Goal: Obtain resource: Download file/media

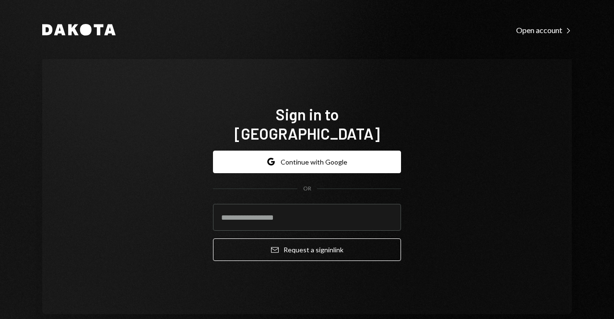
click at [118, 155] on div "Sign in to [GEOGRAPHIC_DATA] Google Continue with Google OR Email Request a sig…" at bounding box center [306, 186] width 529 height 255
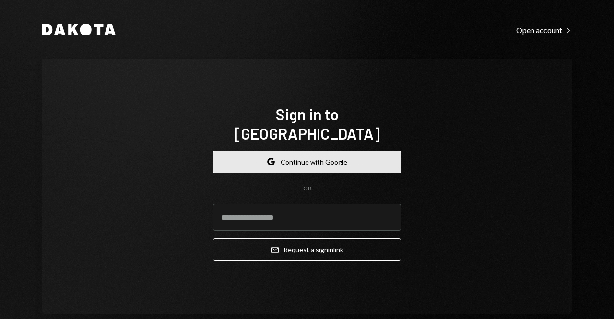
click at [303, 152] on button "Google Continue with Google" at bounding box center [307, 162] width 188 height 23
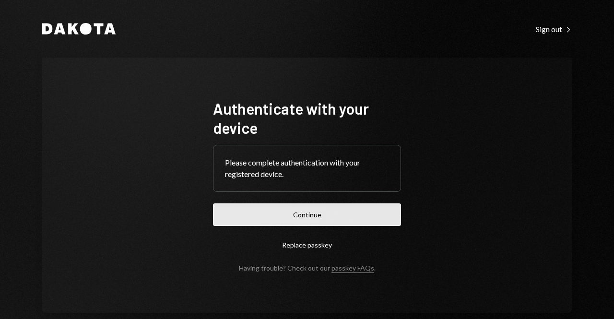
drag, startPoint x: 287, startPoint y: 215, endPoint x: 281, endPoint y: 215, distance: 5.3
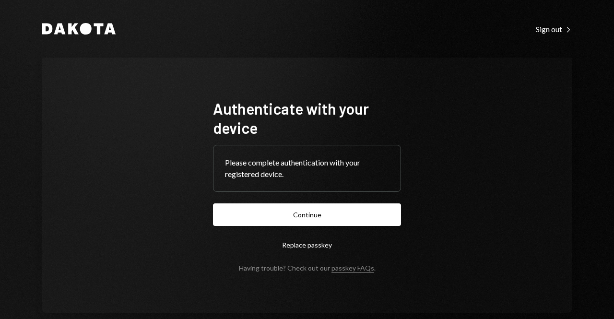
click at [286, 215] on button "Continue" at bounding box center [307, 214] width 188 height 23
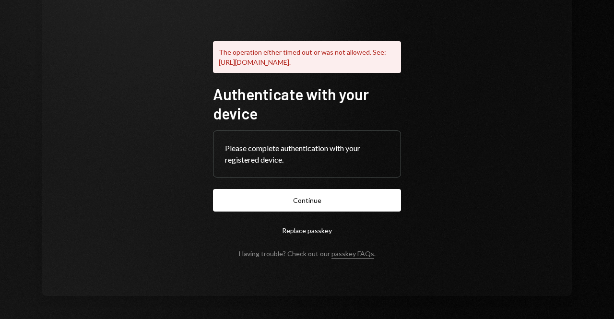
scroll to position [75, 0]
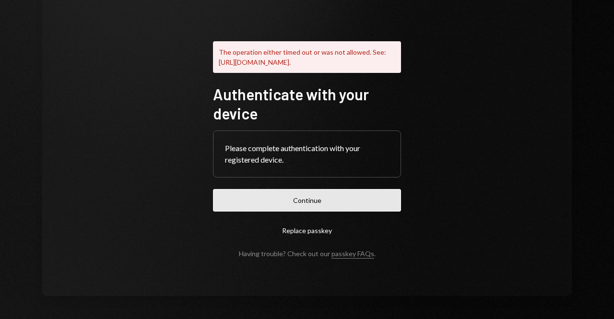
click at [293, 202] on button "Continue" at bounding box center [307, 200] width 188 height 23
click at [275, 197] on button "Continue" at bounding box center [307, 200] width 188 height 23
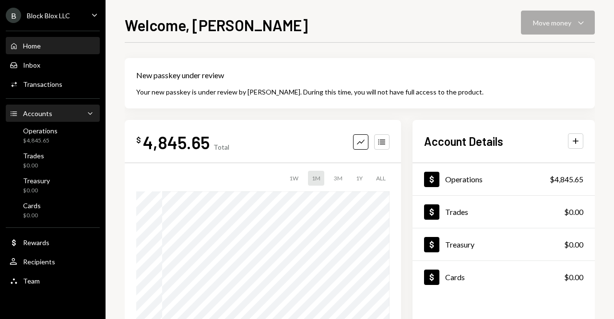
click at [77, 115] on div "Accounts Accounts Caret Down" at bounding box center [53, 113] width 86 height 11
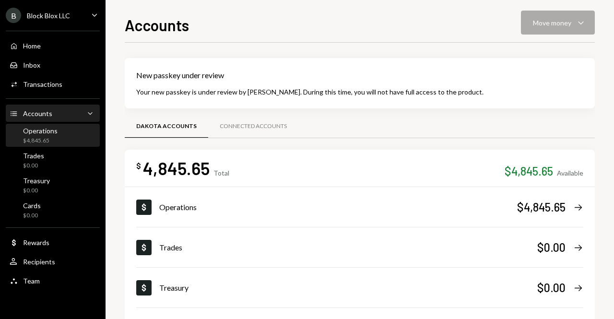
click at [50, 131] on div "Operations" at bounding box center [40, 131] width 35 height 8
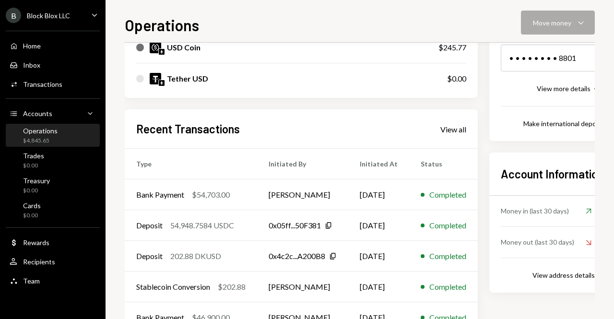
scroll to position [258, 0]
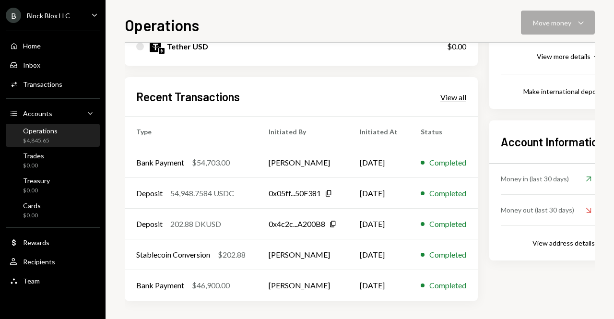
click at [456, 98] on div "View all" at bounding box center [453, 98] width 26 height 10
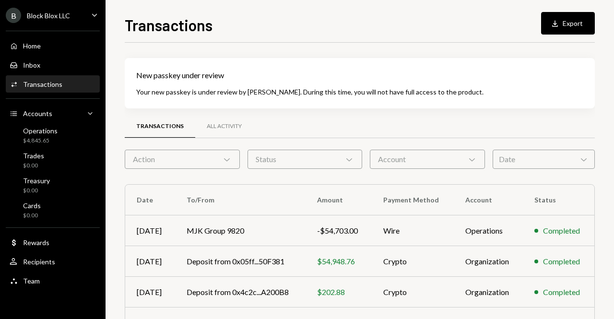
click at [225, 160] on icon "Chevron Down" at bounding box center [227, 159] width 10 height 10
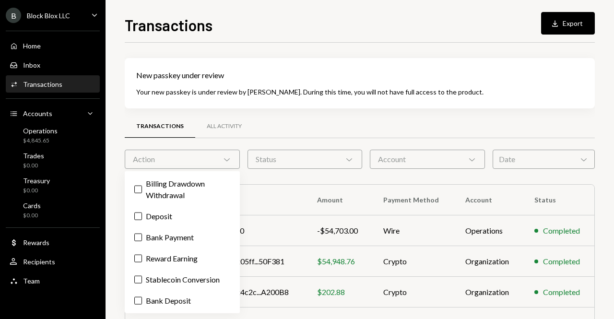
click at [275, 128] on div "Transactions All Activity" at bounding box center [360, 126] width 470 height 24
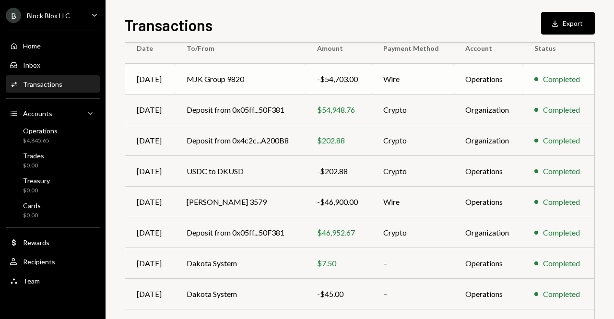
scroll to position [243, 0]
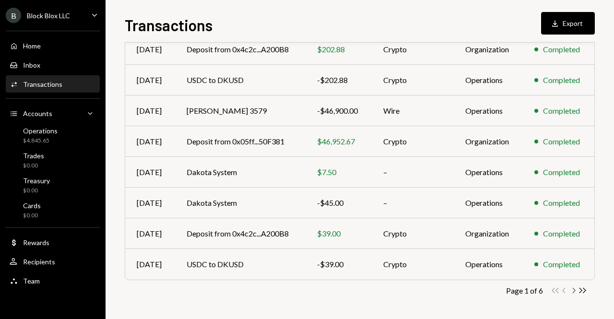
click at [572, 288] on icon "button" at bounding box center [573, 290] width 3 height 5
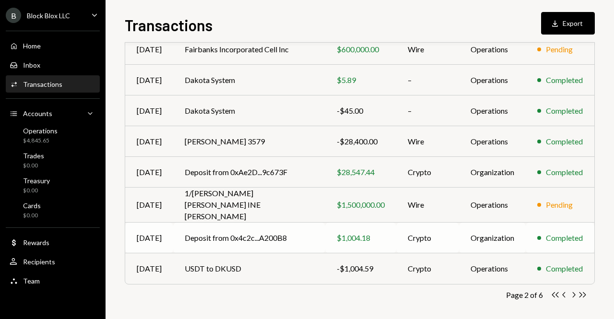
scroll to position [0, 0]
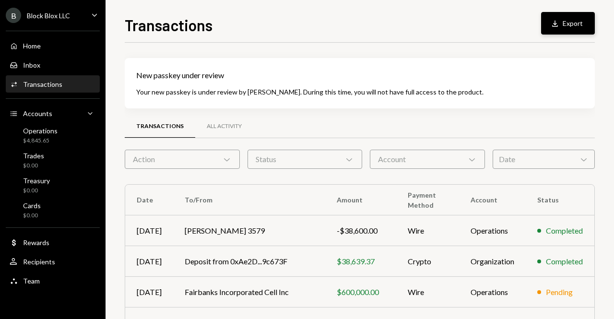
click at [560, 27] on div "Download" at bounding box center [556, 24] width 12 height 10
click at [83, 12] on div "B Block Blox LLC Caret Down" at bounding box center [52, 15] width 105 height 15
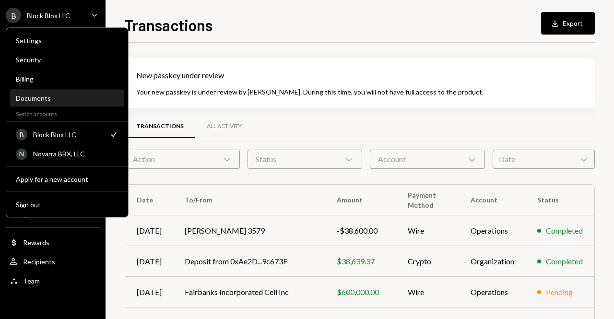
click at [35, 98] on div "Documents" at bounding box center [67, 98] width 103 height 8
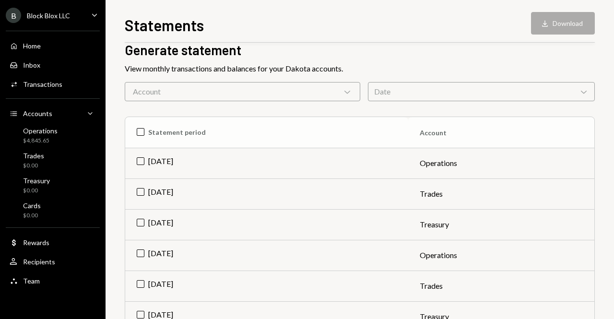
scroll to position [112, 0]
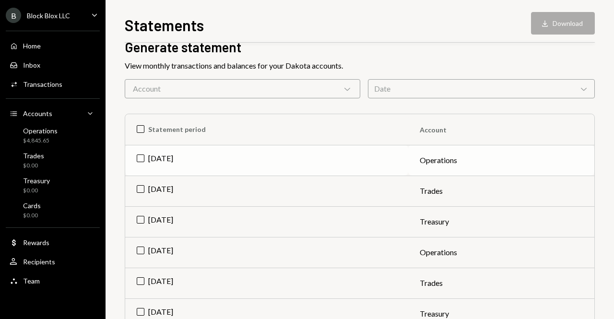
click at [164, 158] on td "Sep 2025" at bounding box center [266, 160] width 283 height 31
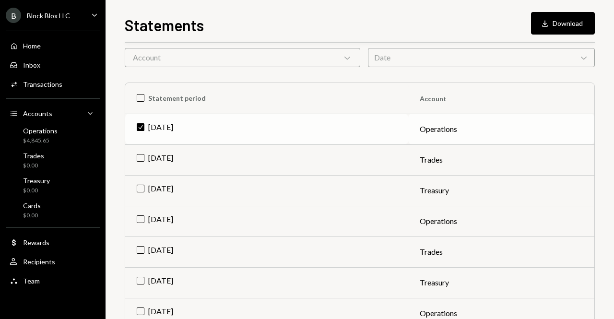
scroll to position [144, 0]
click at [137, 188] on td "Sep 2025" at bounding box center [266, 189] width 283 height 31
click at [139, 187] on td "Check Sep 2025" at bounding box center [266, 189] width 283 height 31
click at [555, 24] on button "Download Download" at bounding box center [563, 23] width 64 height 23
click at [136, 217] on td "Aug 2025" at bounding box center [266, 220] width 283 height 31
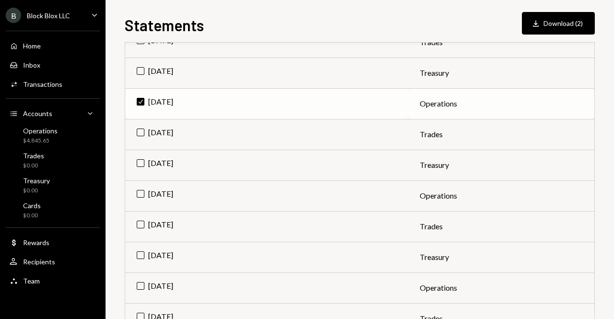
scroll to position [288, 0]
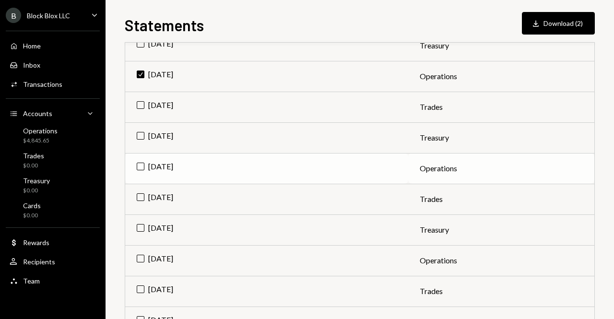
click at [143, 168] on td "Jul 2025" at bounding box center [266, 168] width 283 height 31
click at [138, 258] on td "Jun 2025" at bounding box center [266, 260] width 283 height 31
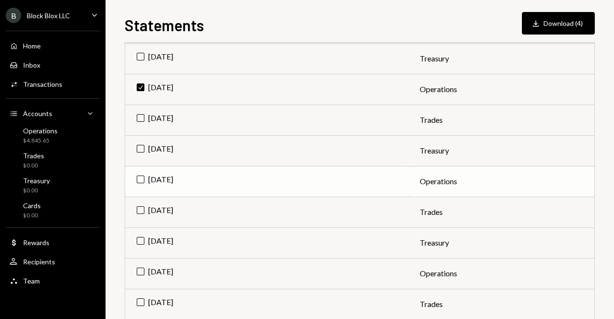
scroll to position [463, 0]
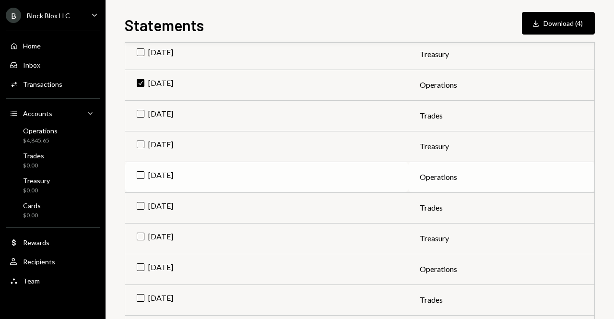
click at [141, 177] on td "May 2025" at bounding box center [266, 177] width 283 height 31
click at [138, 264] on td "Apr 2025" at bounding box center [266, 269] width 283 height 31
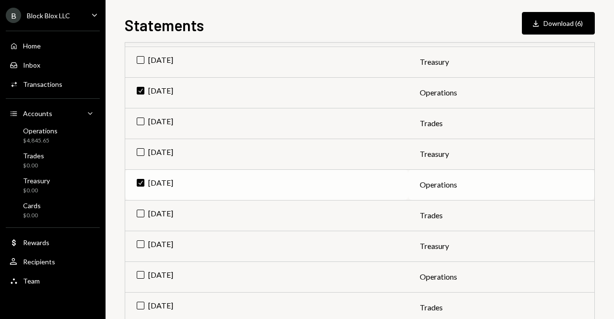
scroll to position [559, 0]
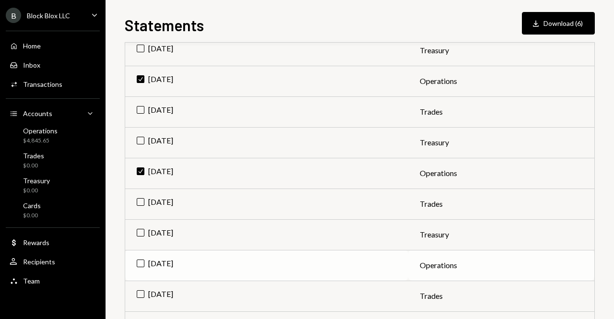
click at [146, 260] on td "Mar 2025" at bounding box center [266, 265] width 283 height 31
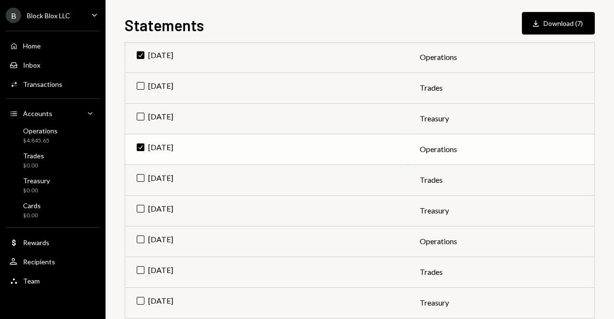
scroll to position [687, 0]
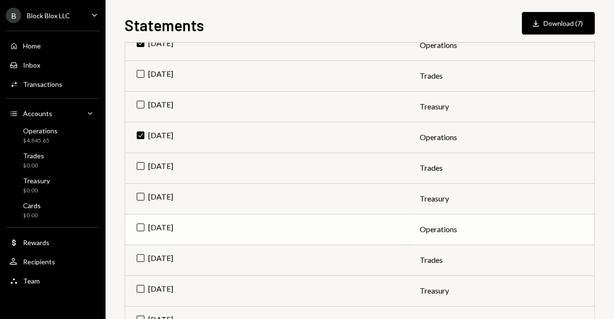
click at [138, 223] on td "Feb 2025" at bounding box center [266, 229] width 283 height 31
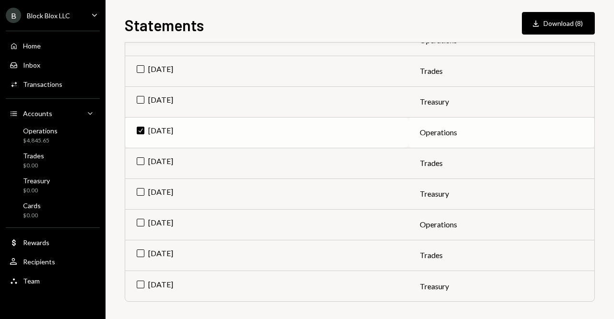
scroll to position [785, 0]
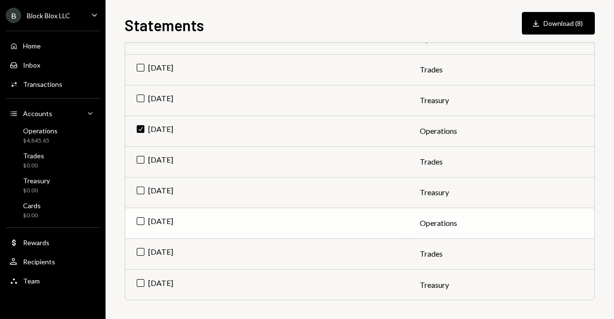
click at [137, 220] on td "Jan 2025" at bounding box center [266, 223] width 283 height 31
click at [559, 24] on button "Download Download (9)" at bounding box center [558, 23] width 73 height 23
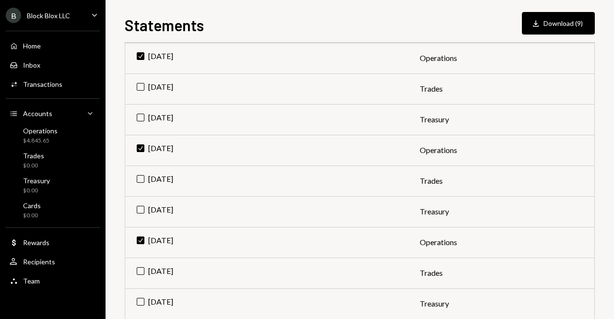
scroll to position [0, 0]
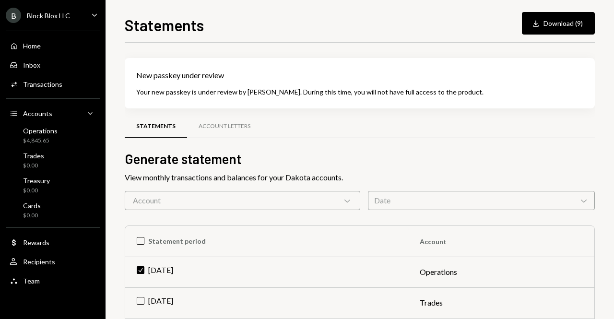
click at [573, 200] on div "Date Chevron Down" at bounding box center [481, 200] width 227 height 19
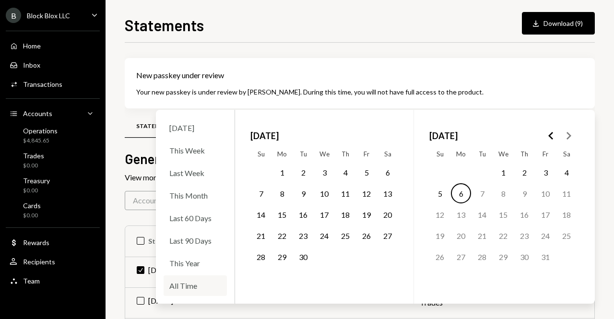
click at [187, 285] on div "All Time" at bounding box center [194, 285] width 63 height 21
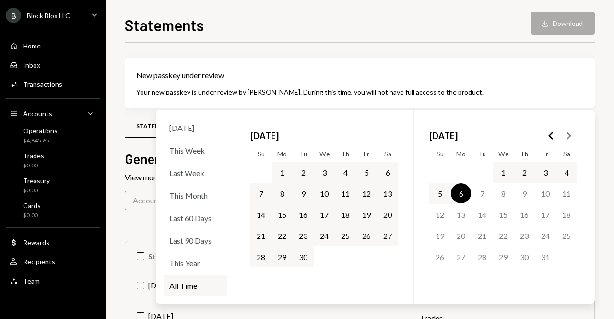
click at [550, 137] on icon "Go to the Previous Month" at bounding box center [551, 136] width 12 height 12
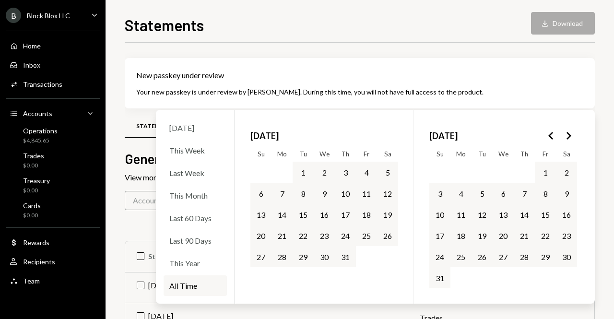
click at [550, 137] on icon "Go to the Previous Month" at bounding box center [551, 136] width 12 height 12
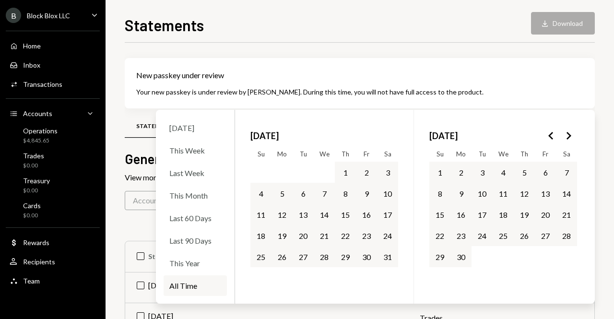
click at [550, 137] on icon "Go to the Previous Month" at bounding box center [551, 136] width 12 height 12
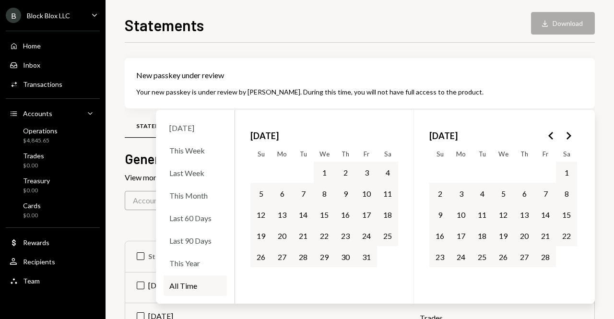
click at [550, 137] on icon "Go to the Previous Month" at bounding box center [551, 136] width 12 height 12
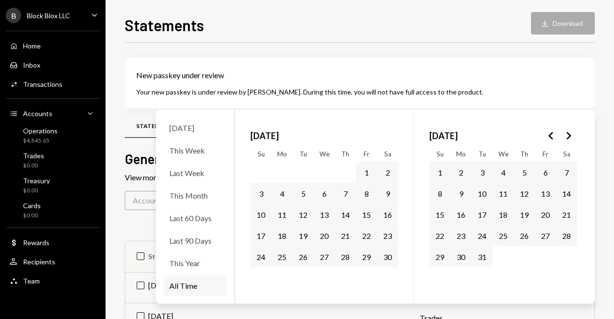
click at [550, 137] on icon "Go to the Previous Month" at bounding box center [551, 136] width 12 height 12
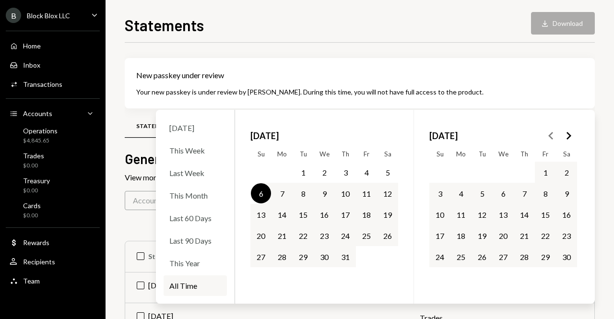
click at [306, 169] on button "1" at bounding box center [303, 172] width 20 height 20
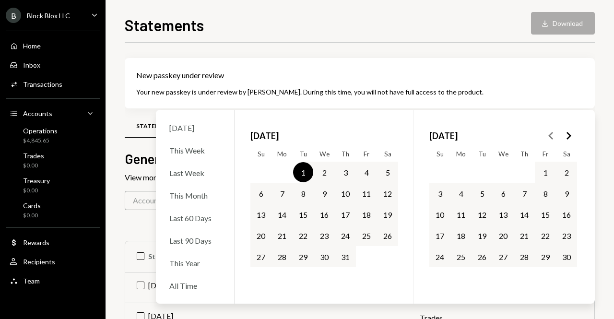
click at [569, 135] on polygon "Go to the Next Month" at bounding box center [568, 136] width 5 height 8
click at [300, 256] on button "31" at bounding box center [303, 256] width 20 height 20
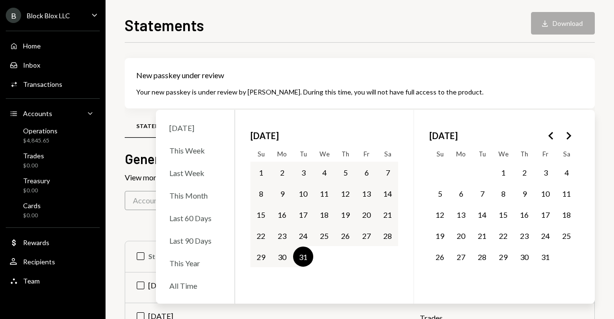
click at [553, 133] on icon "Go to the Previous Month" at bounding box center [551, 136] width 12 height 12
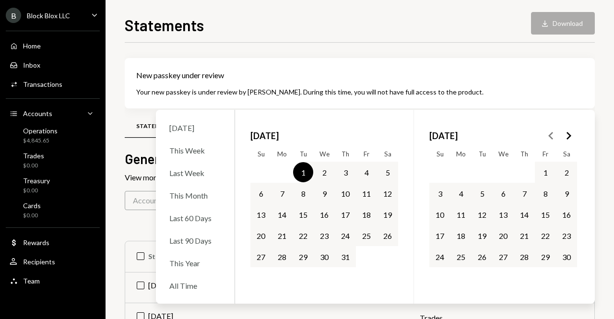
click at [553, 133] on icon "Go to the Previous Month" at bounding box center [551, 136] width 12 height 12
click at [273, 136] on span "October 2024" at bounding box center [264, 135] width 28 height 21
click at [305, 172] on button "1" at bounding box center [303, 172] width 20 height 20
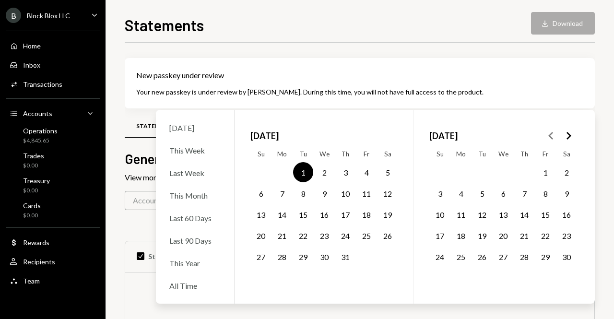
click at [114, 204] on div "Statements Download Download New passkey under review Your new passkey is under…" at bounding box center [359, 159] width 508 height 319
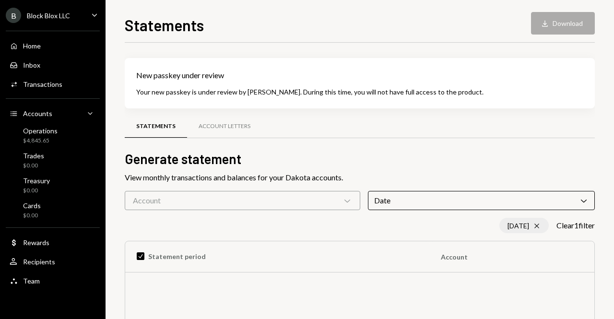
click at [536, 221] on div "10/01/24 Cross" at bounding box center [523, 225] width 49 height 15
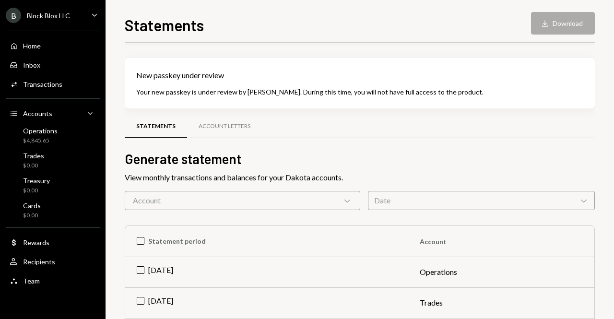
scroll to position [16, 0]
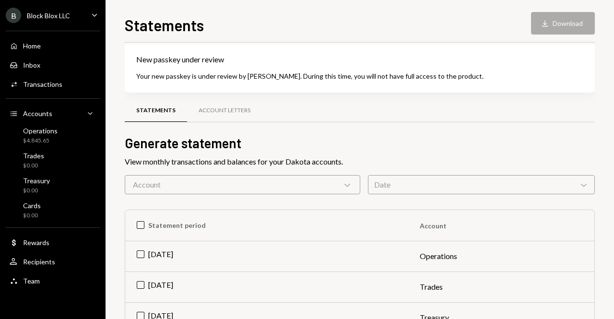
click at [481, 185] on div "Date Chevron Down" at bounding box center [481, 184] width 227 height 19
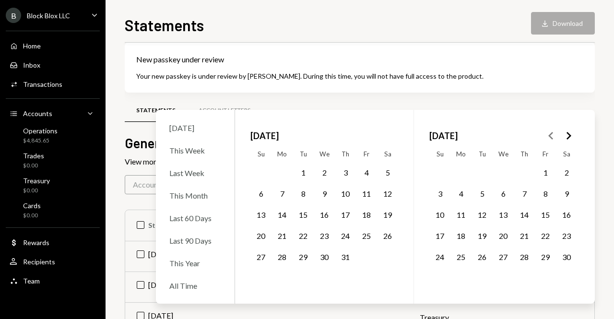
click at [546, 169] on button "1" at bounding box center [545, 172] width 20 height 20
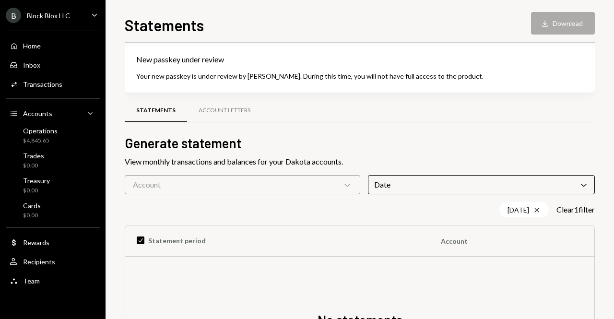
click at [112, 273] on div "Statements Download Download New passkey under review Your new passkey is under…" at bounding box center [359, 159] width 508 height 319
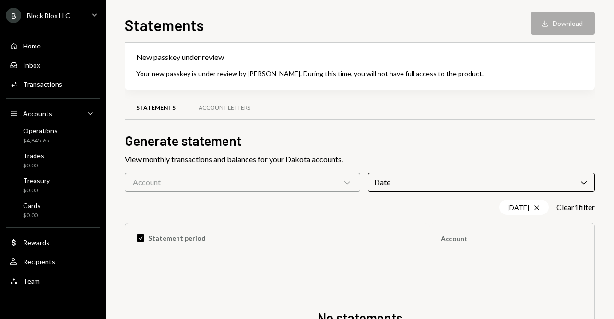
scroll to position [0, 0]
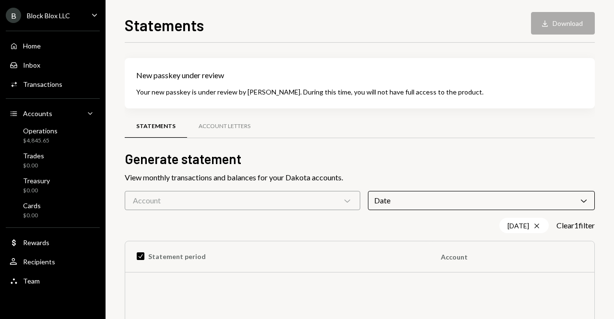
click at [572, 200] on div "Date Chevron Down" at bounding box center [481, 200] width 227 height 19
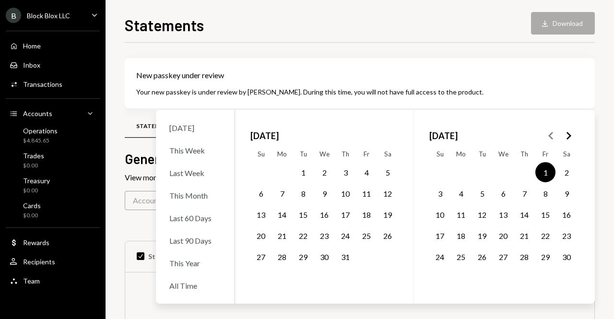
click at [566, 136] on icon "Go to the Next Month" at bounding box center [568, 136] width 12 height 12
click at [262, 171] on button "1" at bounding box center [261, 172] width 20 height 20
click at [113, 234] on div "Statements Download Download New passkey under review Your new passkey is under…" at bounding box center [359, 159] width 508 height 319
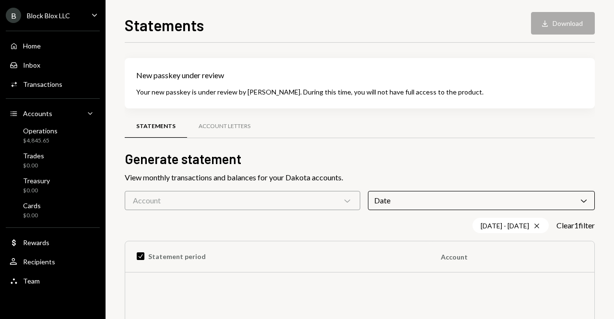
click at [63, 18] on div "Block Blox LLC" at bounding box center [48, 16] width 43 height 8
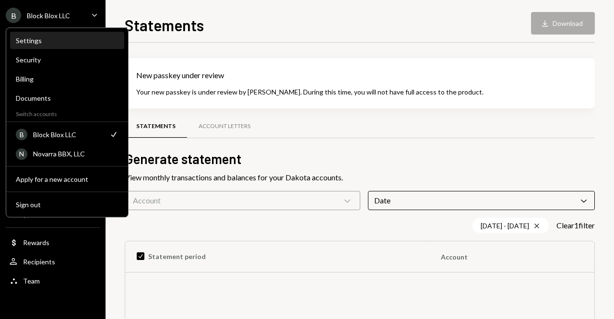
click at [39, 42] on div "Settings" at bounding box center [67, 40] width 103 height 8
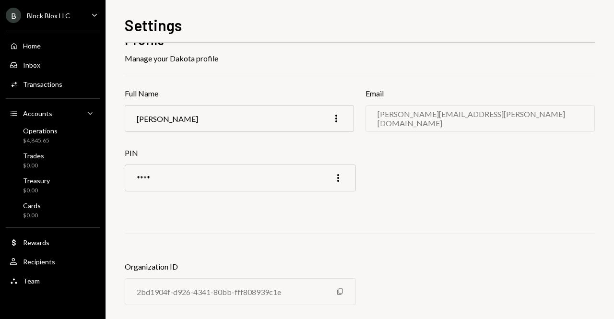
scroll to position [109, 0]
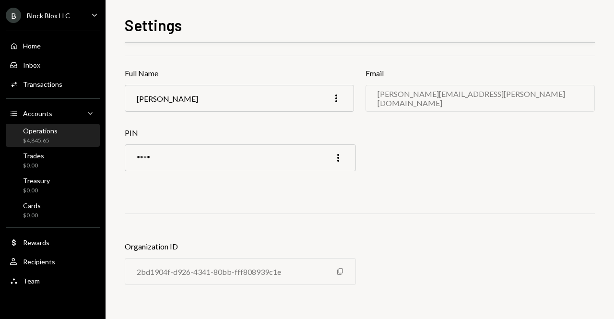
click at [18, 138] on div "Operations $4,845.65" at bounding box center [34, 136] width 48 height 18
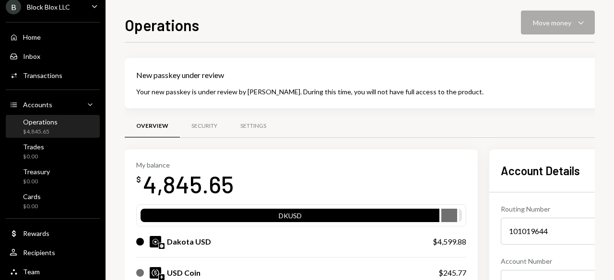
scroll to position [11, 0]
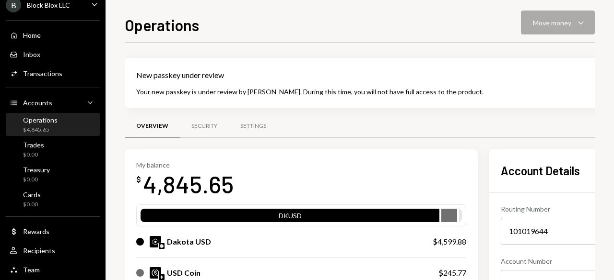
click at [82, 9] on div "B Block Blox LLC Caret Down" at bounding box center [52, 4] width 105 height 15
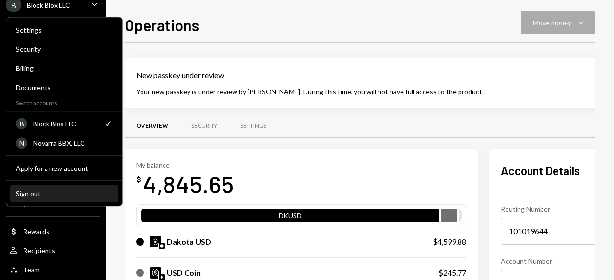
click at [24, 193] on div "Sign out" at bounding box center [64, 194] width 97 height 8
